Goal: Information Seeking & Learning: Learn about a topic

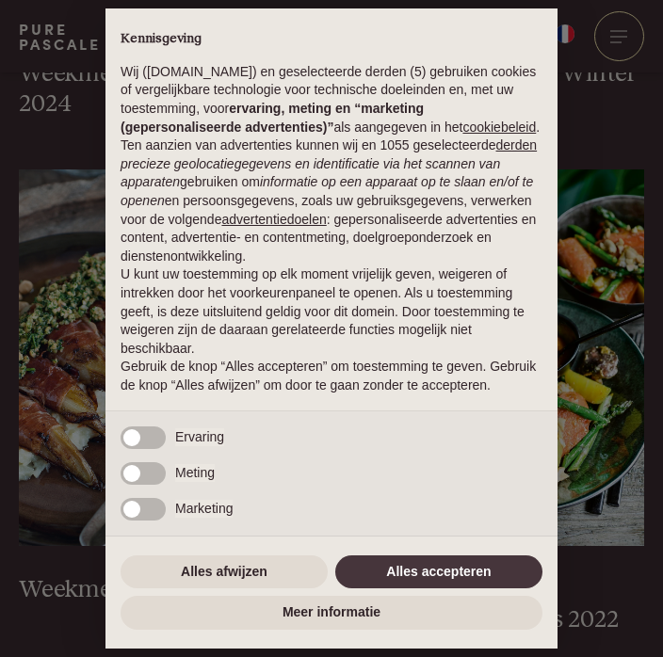
scroll to position [857, 0]
click at [482, 589] on button "Alles accepteren" at bounding box center [438, 572] width 207 height 34
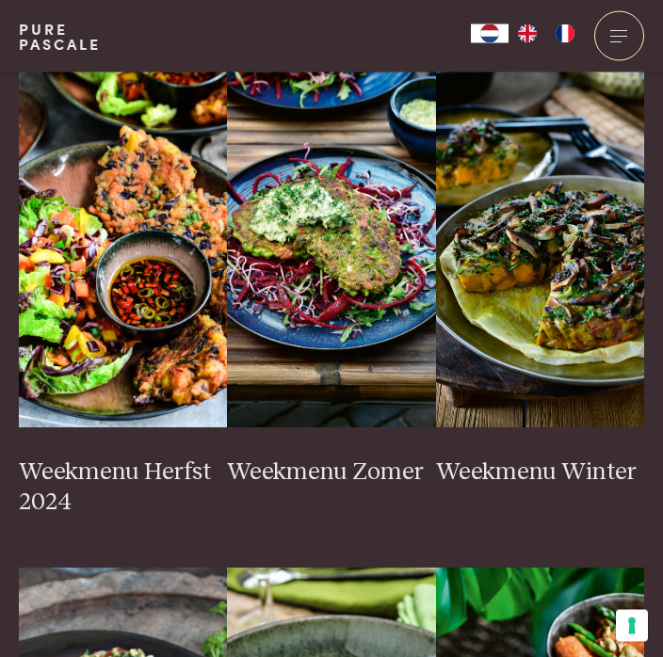
scroll to position [459, 0]
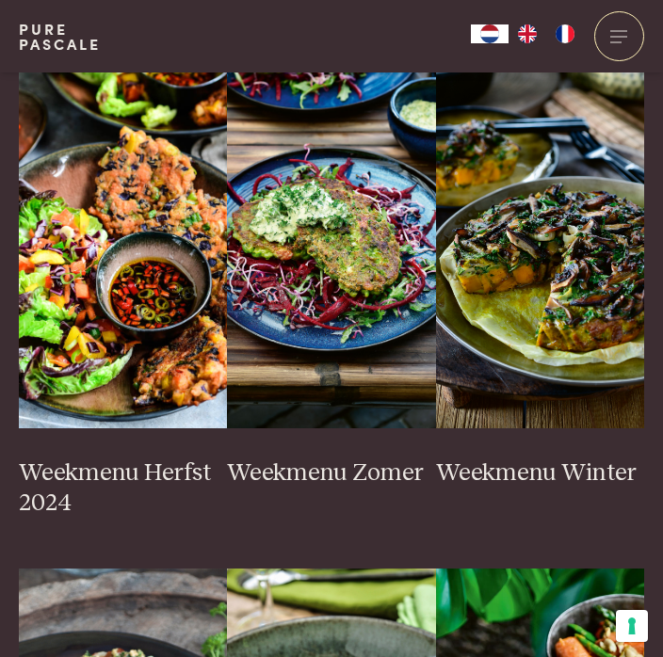
click at [630, 308] on img at bounding box center [540, 240] width 208 height 377
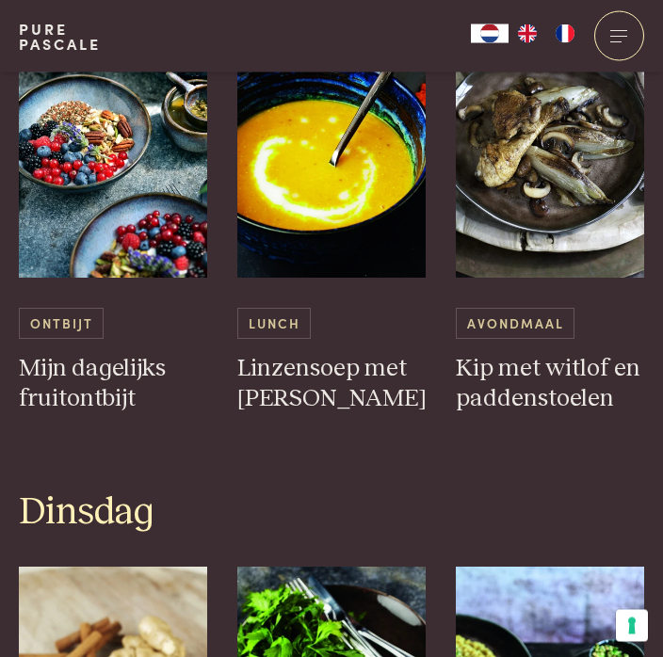
scroll to position [1895, 0]
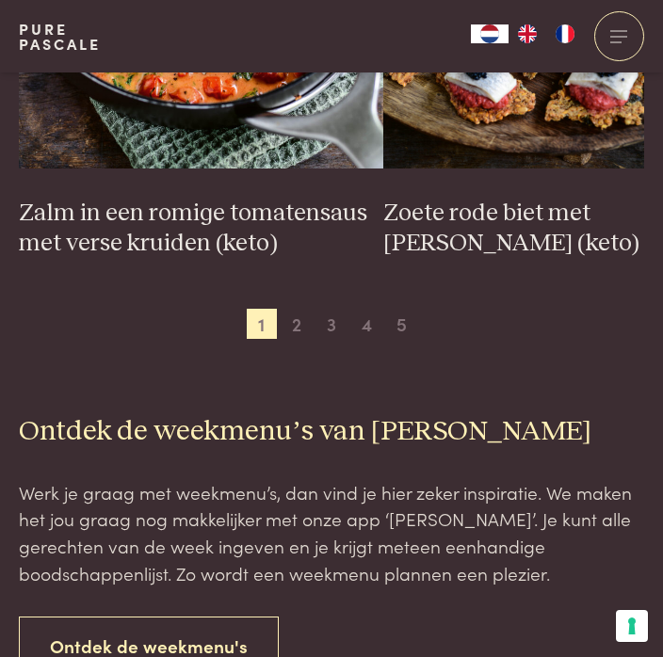
scroll to position [3604, 0]
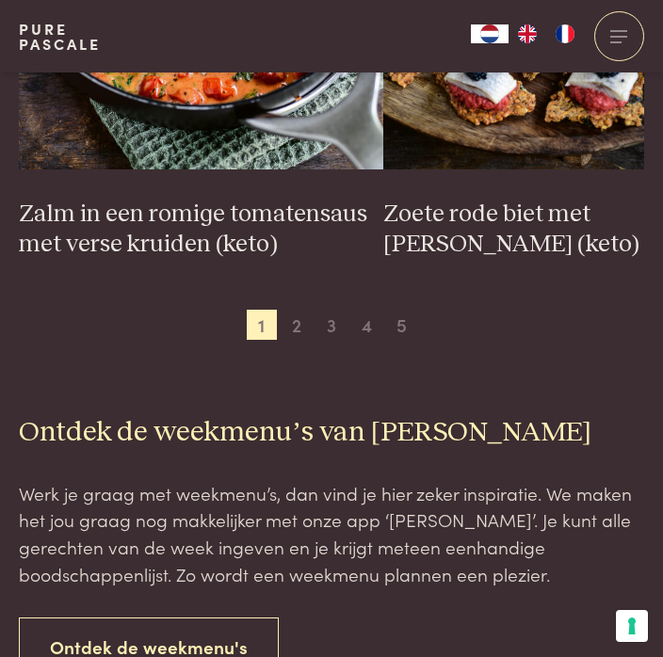
click at [302, 324] on span "2" at bounding box center [297, 325] width 30 height 30
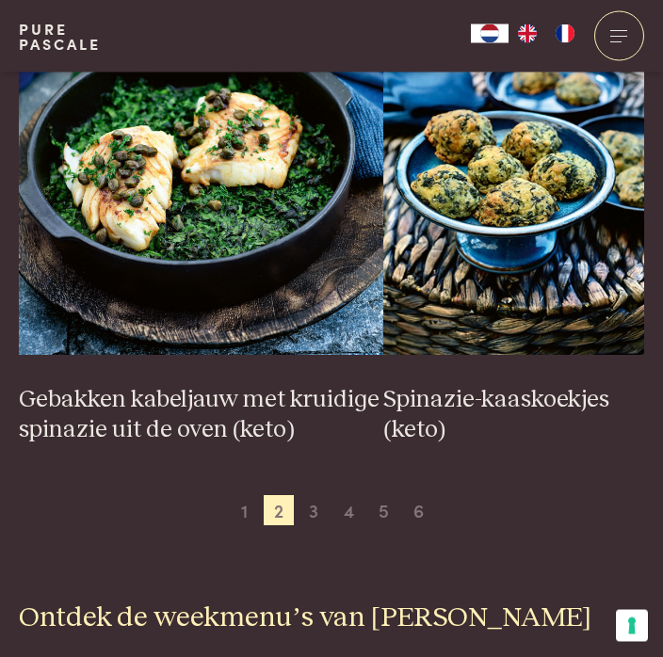
scroll to position [3419, 0]
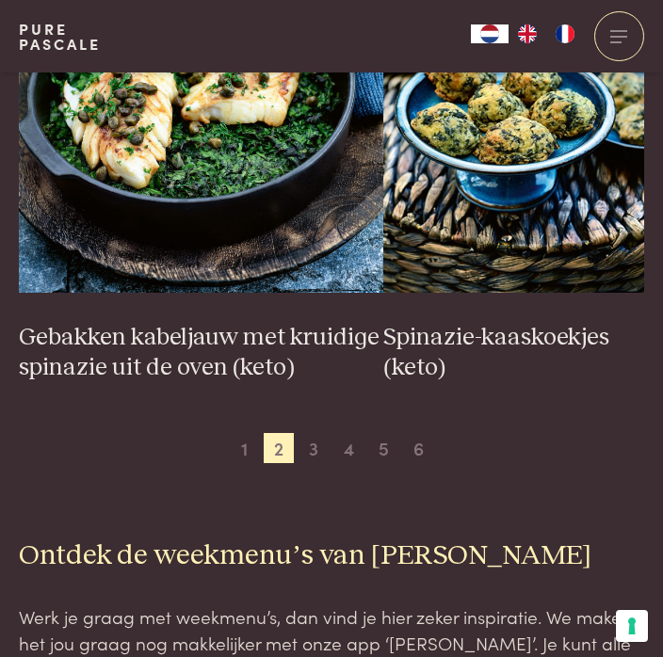
click at [320, 463] on span "3" at bounding box center [313, 448] width 30 height 30
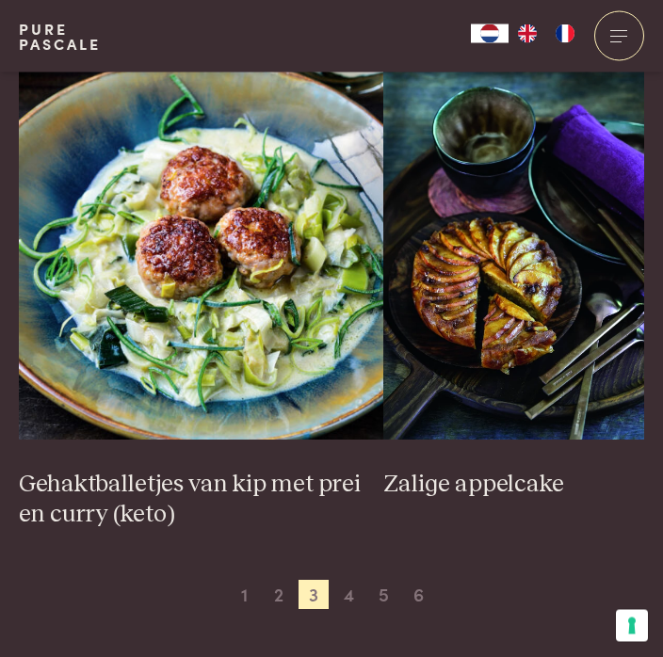
scroll to position [3454, 0]
click at [282, 323] on img at bounding box center [201, 251] width 364 height 377
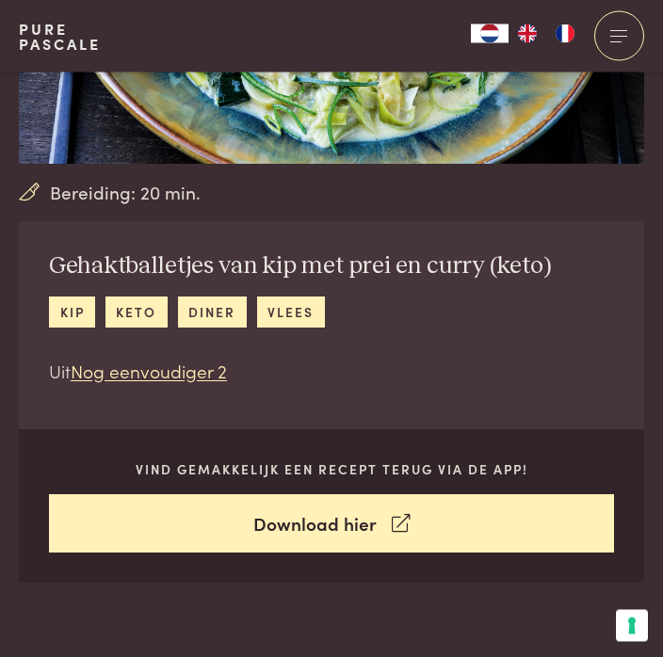
scroll to position [302, 0]
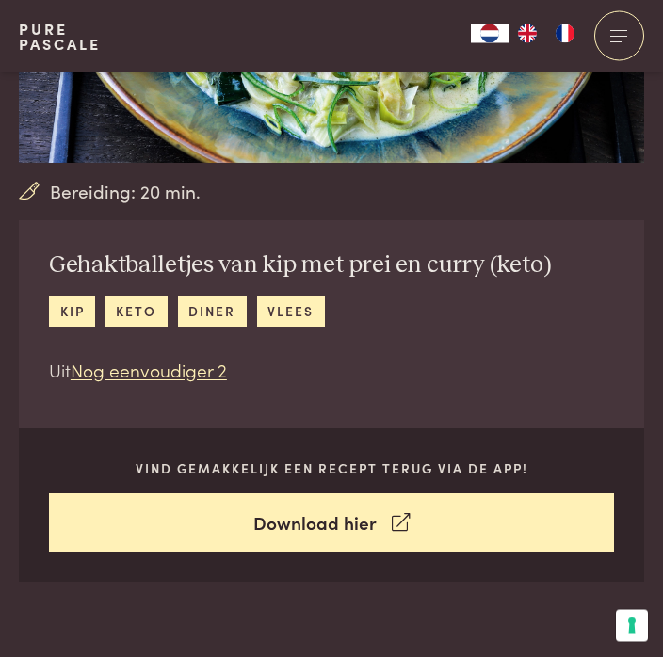
click at [507, 535] on link "Download hier" at bounding box center [331, 523] width 565 height 59
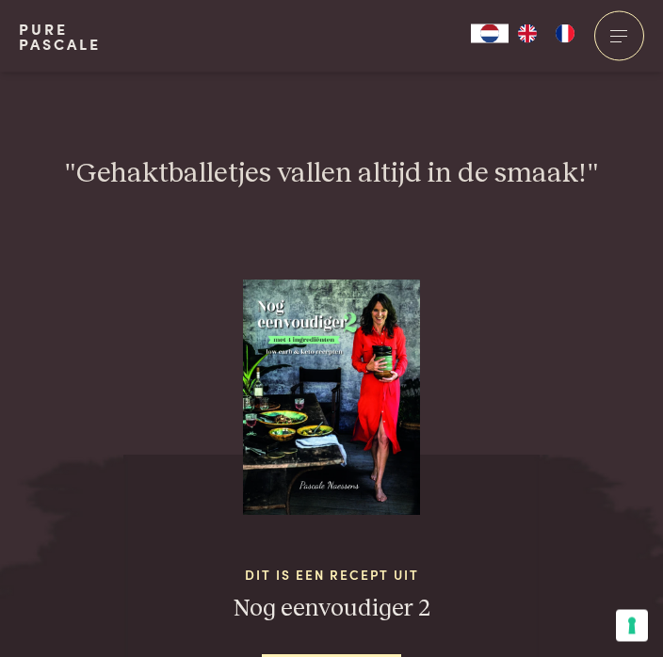
scroll to position [2364, 0]
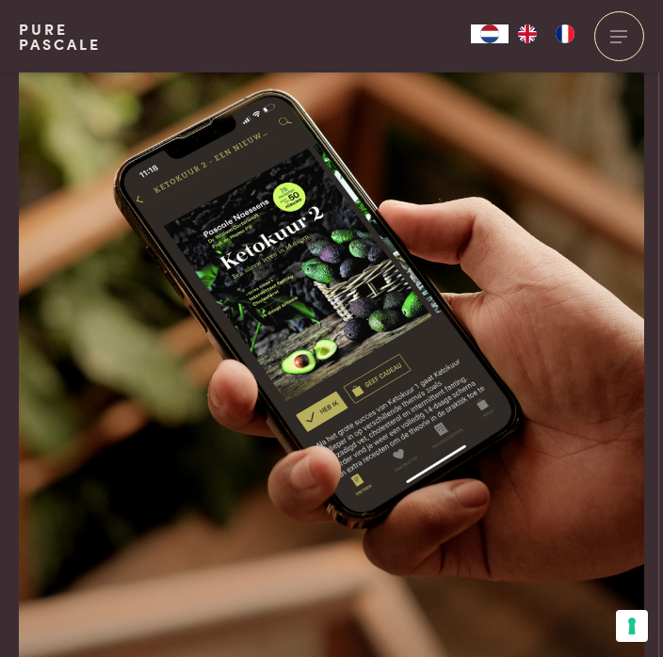
scroll to position [502, 0]
